Goal: Book appointment/travel/reservation

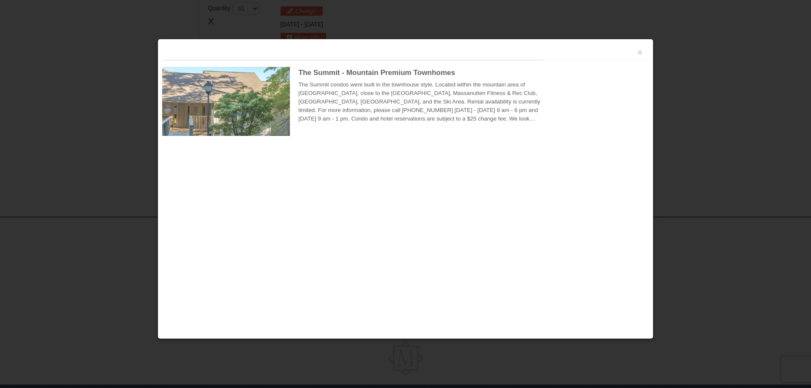
scroll to position [261, 0]
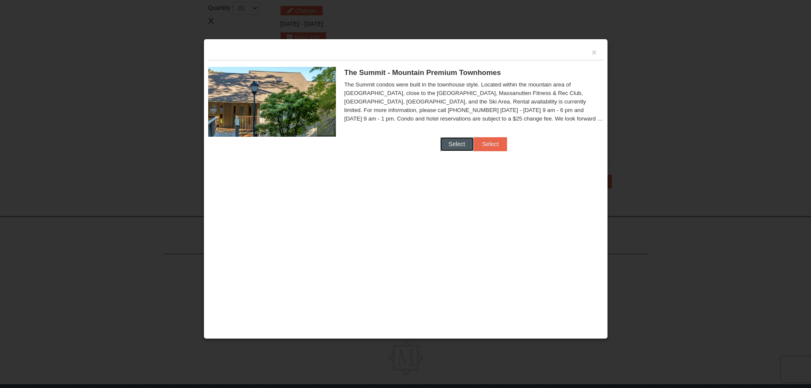
click at [451, 144] on button "Select" at bounding box center [457, 144] width 34 height 14
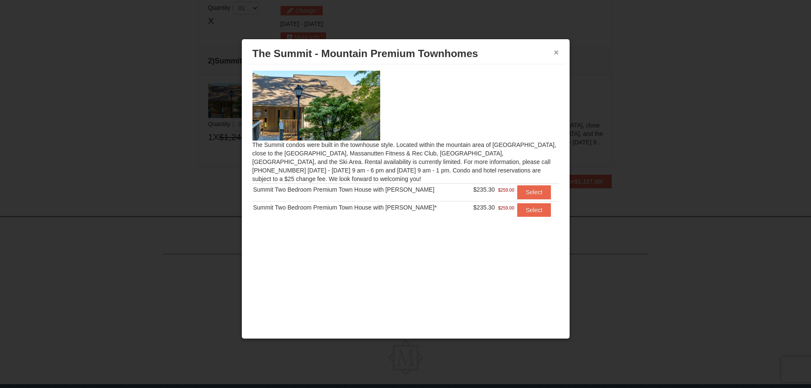
click at [556, 53] on button "×" at bounding box center [556, 52] width 5 height 9
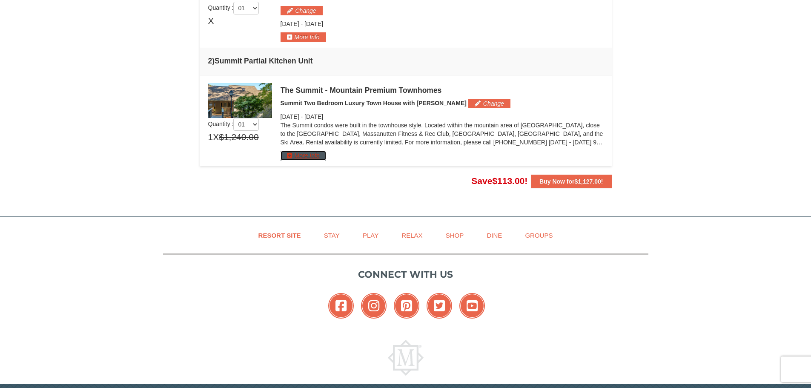
click at [306, 156] on button "More Info" at bounding box center [304, 155] width 46 height 9
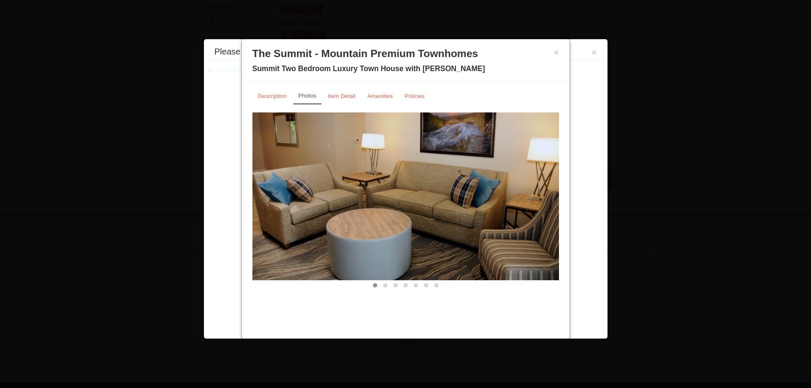
scroll to position [262, 0]
click at [384, 287] on button at bounding box center [385, 285] width 10 height 9
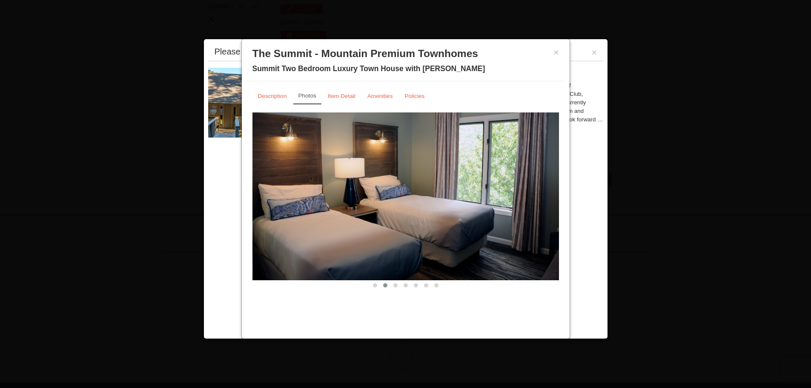
click at [384, 287] on button at bounding box center [385, 285] width 10 height 9
click at [394, 285] on span at bounding box center [395, 285] width 4 height 4
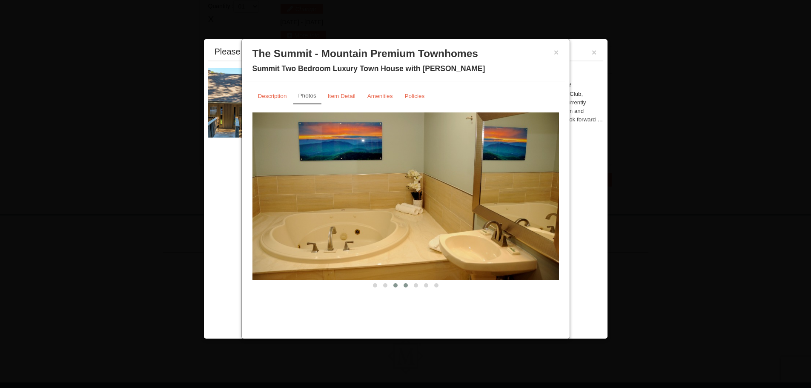
click at [404, 285] on span at bounding box center [406, 285] width 4 height 4
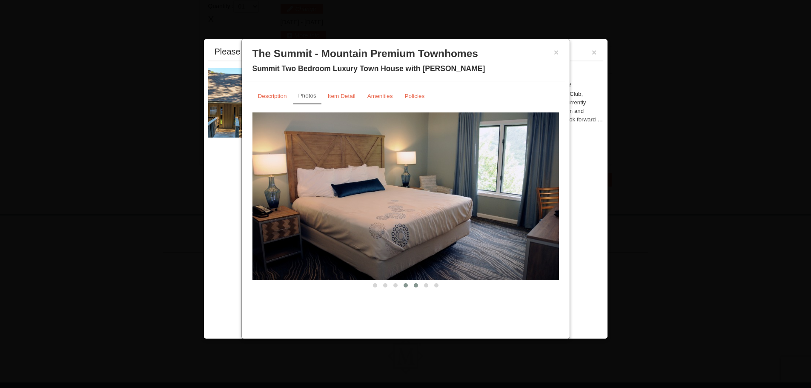
click at [415, 286] on span at bounding box center [416, 285] width 4 height 4
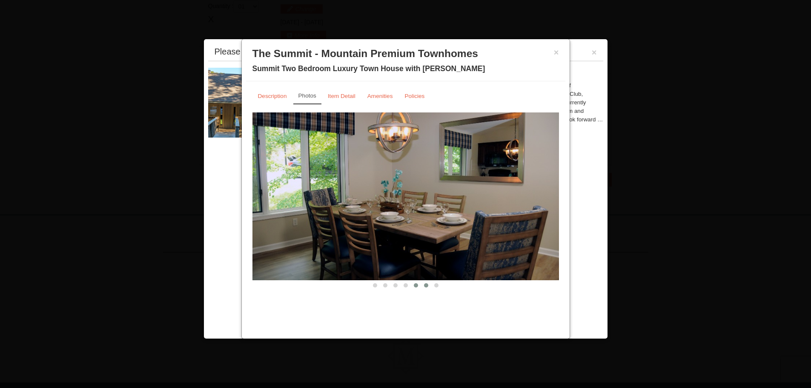
click at [425, 286] on span at bounding box center [426, 285] width 4 height 4
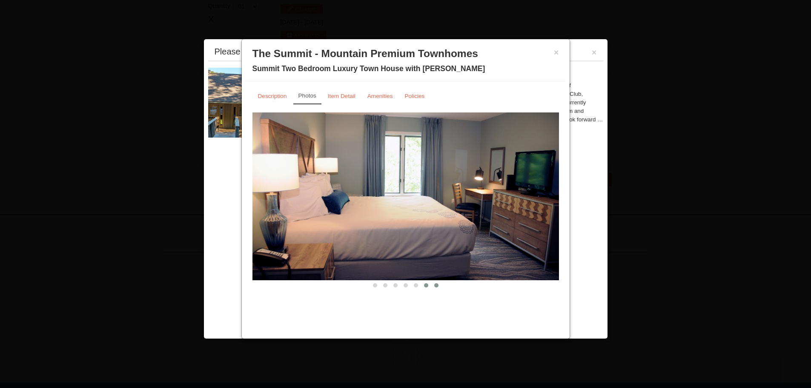
click at [436, 286] on span at bounding box center [436, 285] width 4 height 4
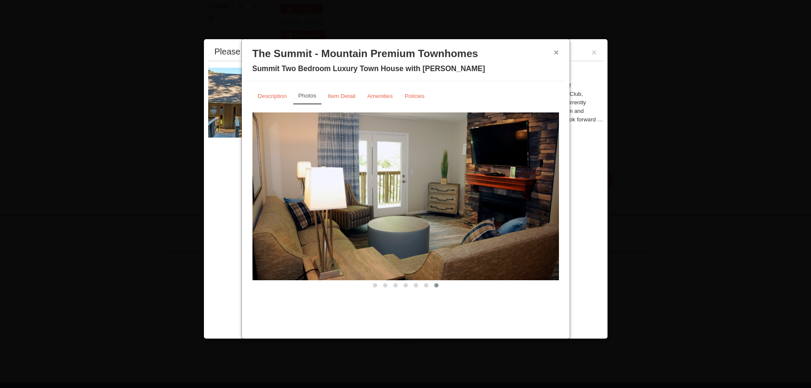
click at [556, 53] on button "×" at bounding box center [556, 52] width 5 height 9
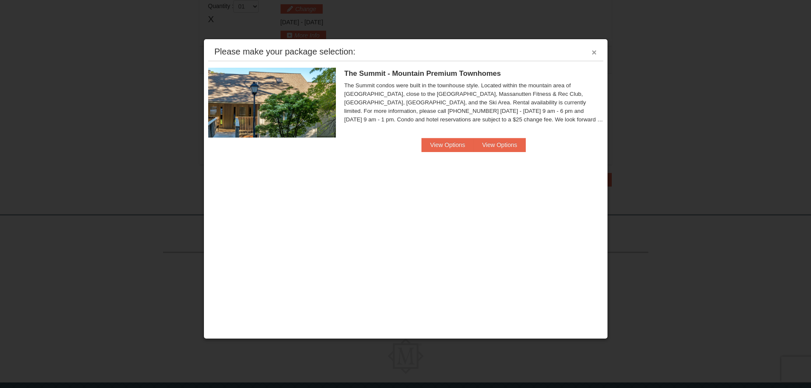
click at [594, 49] on button "×" at bounding box center [594, 52] width 5 height 9
